Goal: Task Accomplishment & Management: Manage account settings

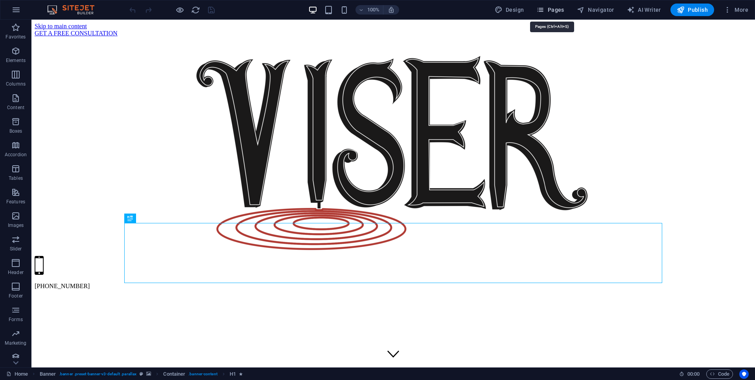
click at [556, 12] on span "Pages" at bounding box center [550, 10] width 28 height 8
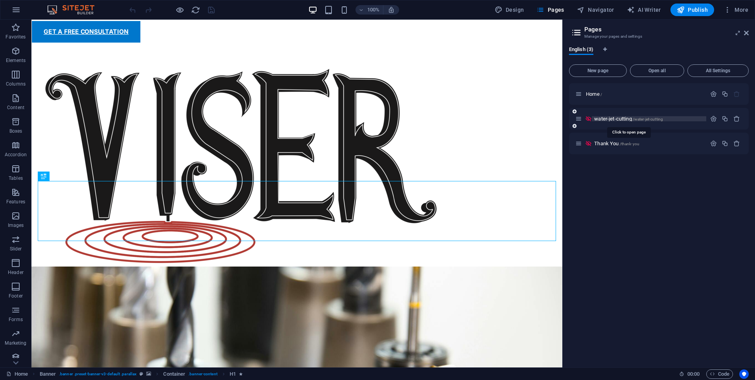
click at [612, 118] on span "water-jet-cutting /water-jet-cutting" at bounding box center [628, 119] width 69 height 6
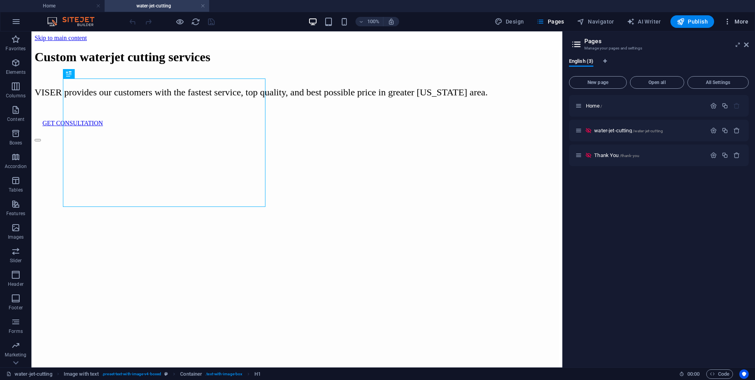
click at [736, 21] on span "More" at bounding box center [735, 22] width 25 height 8
click at [715, 57] on h6 "SEO Settings" at bounding box center [719, 60] width 47 height 9
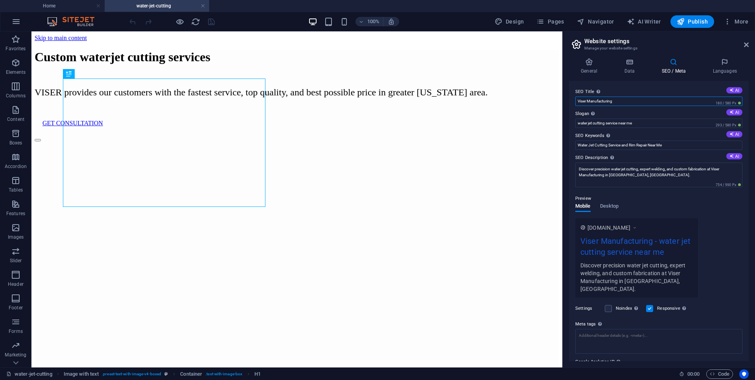
click at [620, 100] on input "Viser Manufacturing" at bounding box center [658, 101] width 167 height 9
click at [608, 104] on input "Viser Manufacturing" at bounding box center [658, 101] width 167 height 9
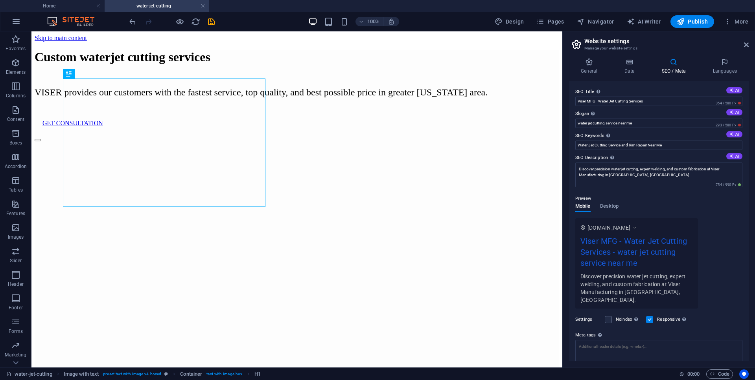
click at [619, 90] on label "SEO Title The title of your website - make it something that stands out in sear…" at bounding box center [658, 91] width 167 height 9
click at [619, 97] on input "Viser MFG - Water Jet Cutting Services" at bounding box center [658, 101] width 167 height 9
drag, startPoint x: 599, startPoint y: 102, endPoint x: 564, endPoint y: 103, distance: 35.0
click at [564, 103] on div "General Data SEO / Meta Languages Website name [DOMAIN_NAME] Logo Drag files he…" at bounding box center [658, 210] width 192 height 316
click at [637, 101] on input "Water Jet Cutting Services" at bounding box center [658, 101] width 167 height 9
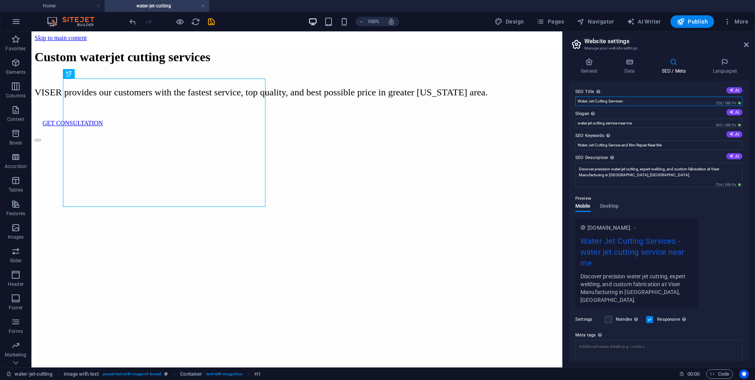
paste input "Viser MFG -"
click at [624, 102] on input "Water Jet Cutting Services - Viser MFG" at bounding box center [658, 101] width 167 height 9
type input "Water Jet Cutting Services - Viser MFG"
click at [745, 46] on icon at bounding box center [746, 45] width 5 height 6
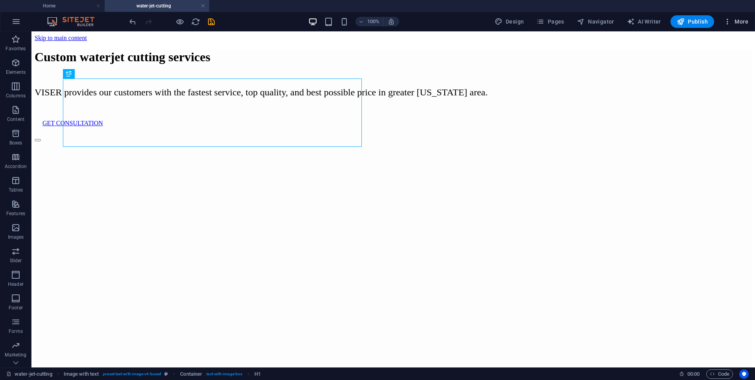
click at [742, 17] on button "More" at bounding box center [735, 21] width 31 height 13
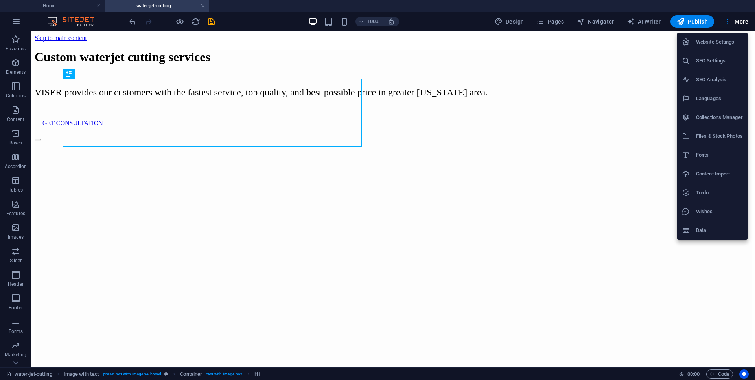
click at [548, 20] on div at bounding box center [377, 190] width 755 height 380
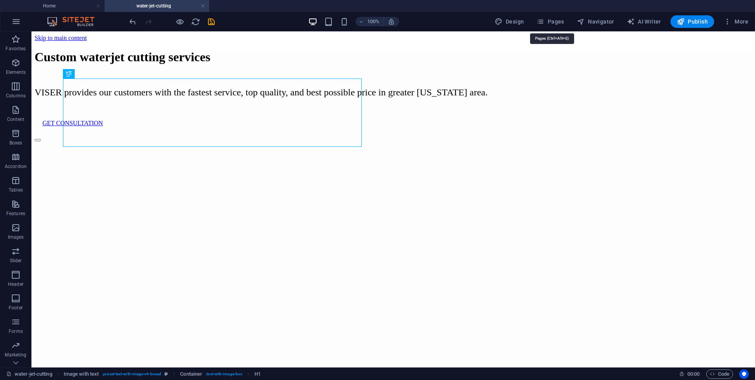
click at [548, 20] on span "Pages" at bounding box center [550, 22] width 28 height 8
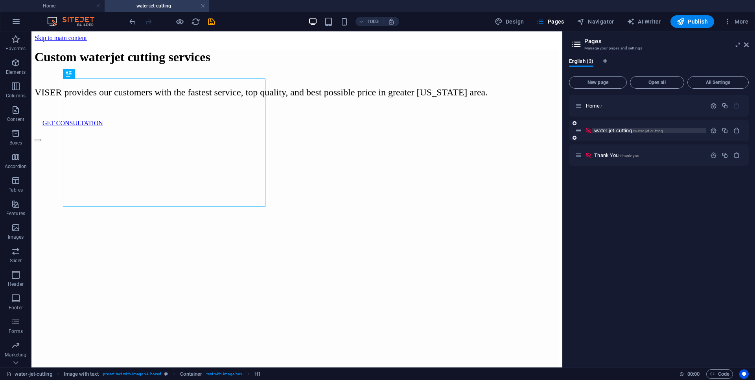
click at [614, 130] on span "water-jet-cutting /water-jet-cutting" at bounding box center [628, 131] width 69 height 6
click at [715, 132] on icon "button" at bounding box center [713, 130] width 7 height 7
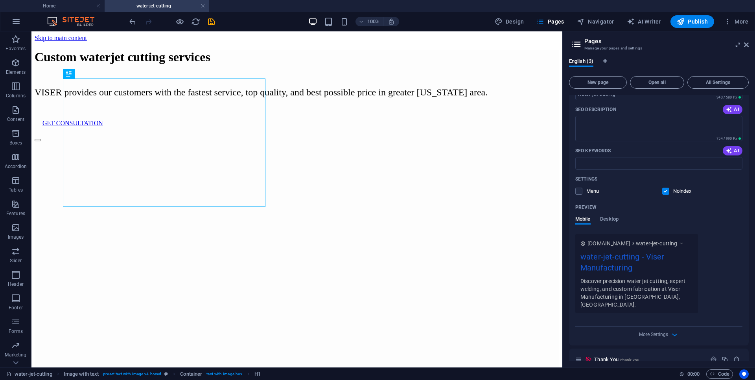
scroll to position [126, 0]
click at [665, 189] on label at bounding box center [665, 188] width 7 height 7
click at [0, 0] on input "checkbox" at bounding box center [0, 0] width 0 height 0
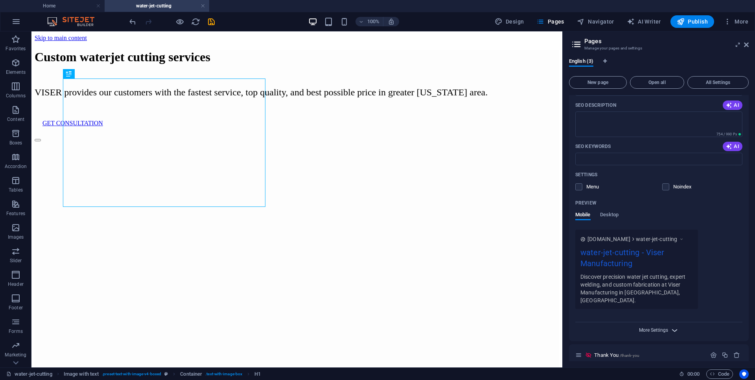
click at [649, 328] on span "More Settings" at bounding box center [653, 331] width 29 height 6
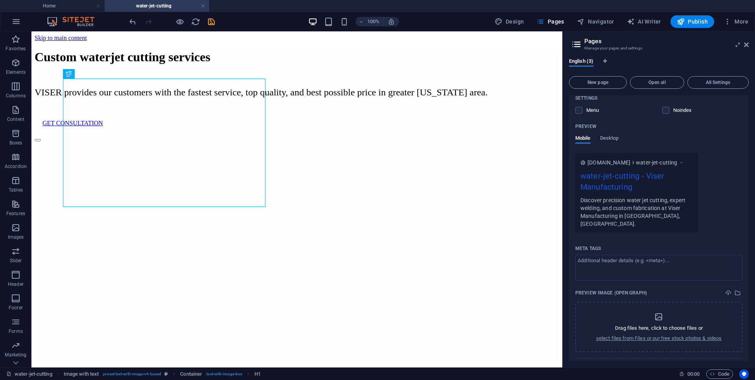
scroll to position [241, 0]
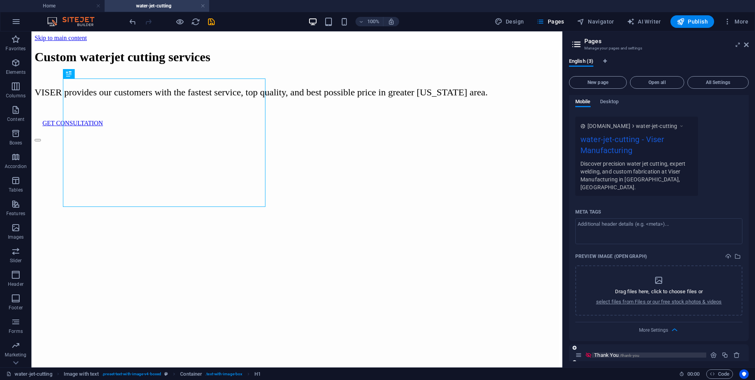
click at [645, 353] on p "Thank You /thank-you" at bounding box center [649, 355] width 110 height 5
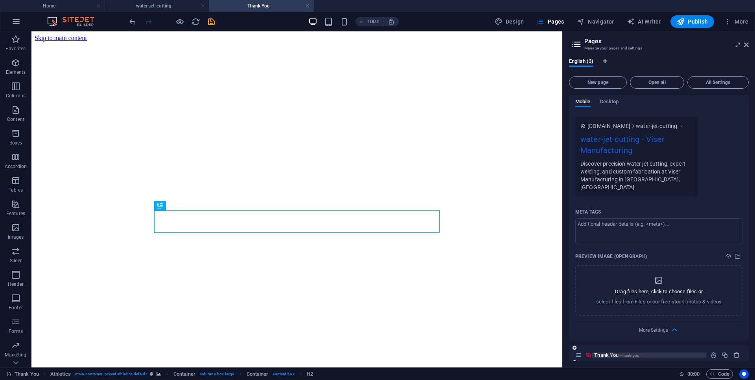
click at [602, 353] on span "Thank You /thank-you" at bounding box center [616, 356] width 45 height 6
click at [710, 352] on icon "button" at bounding box center [713, 355] width 7 height 7
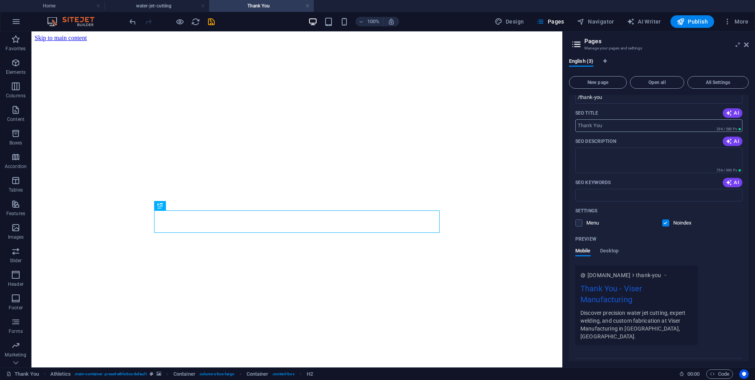
scroll to position [560, 0]
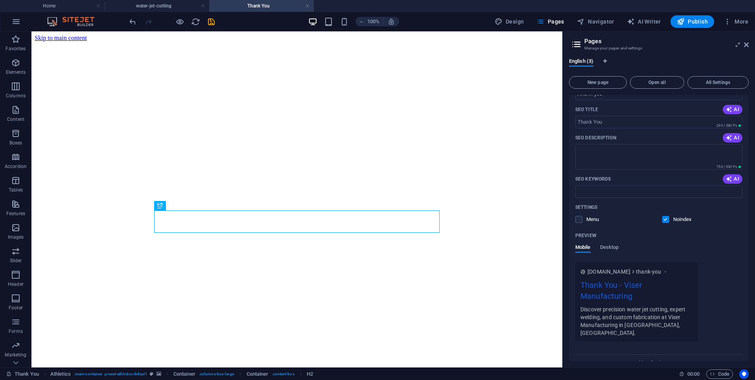
click at [665, 216] on label at bounding box center [665, 219] width 7 height 7
click at [0, 0] on input "checkbox" at bounding box center [0, 0] width 0 height 0
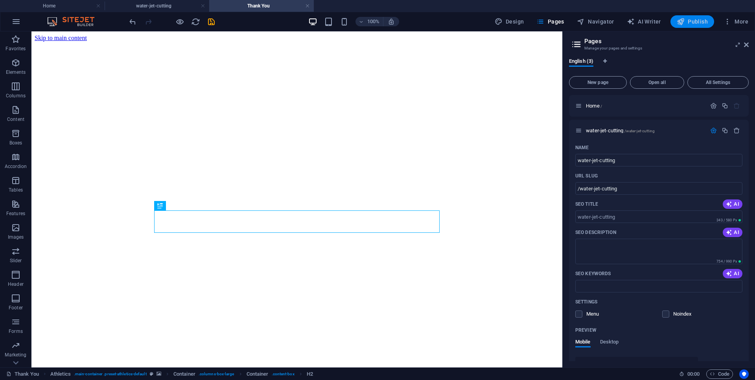
click at [690, 19] on span "Publish" at bounding box center [691, 22] width 31 height 8
